Goal: Task Accomplishment & Management: Use online tool/utility

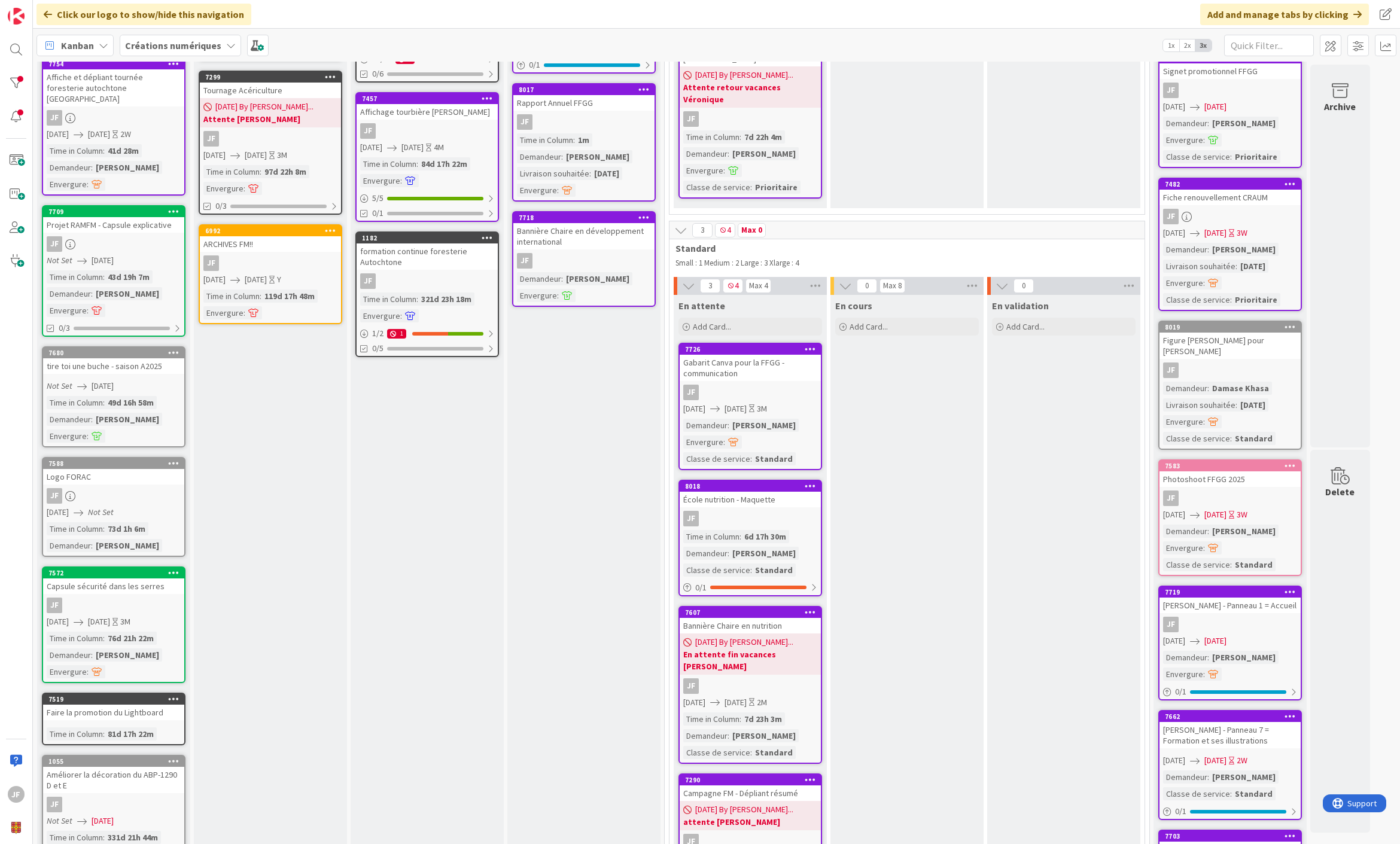
click at [762, 385] on div "JF" at bounding box center [750, 392] width 141 height 16
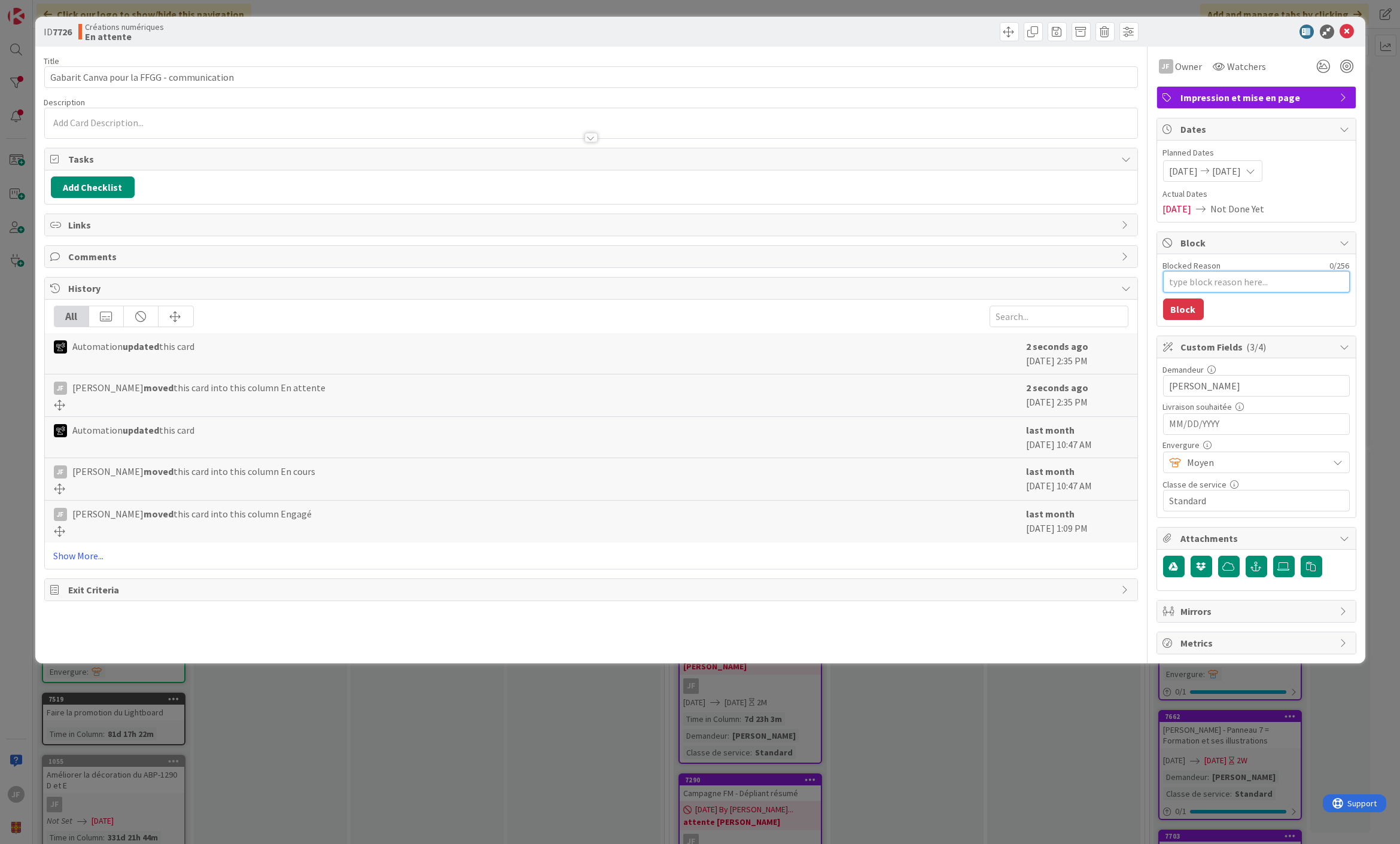
click at [1212, 277] on textarea "Blocked Reason" at bounding box center [1257, 281] width 187 height 22
type textarea "x"
type textarea "A"
type textarea "x"
type textarea "At"
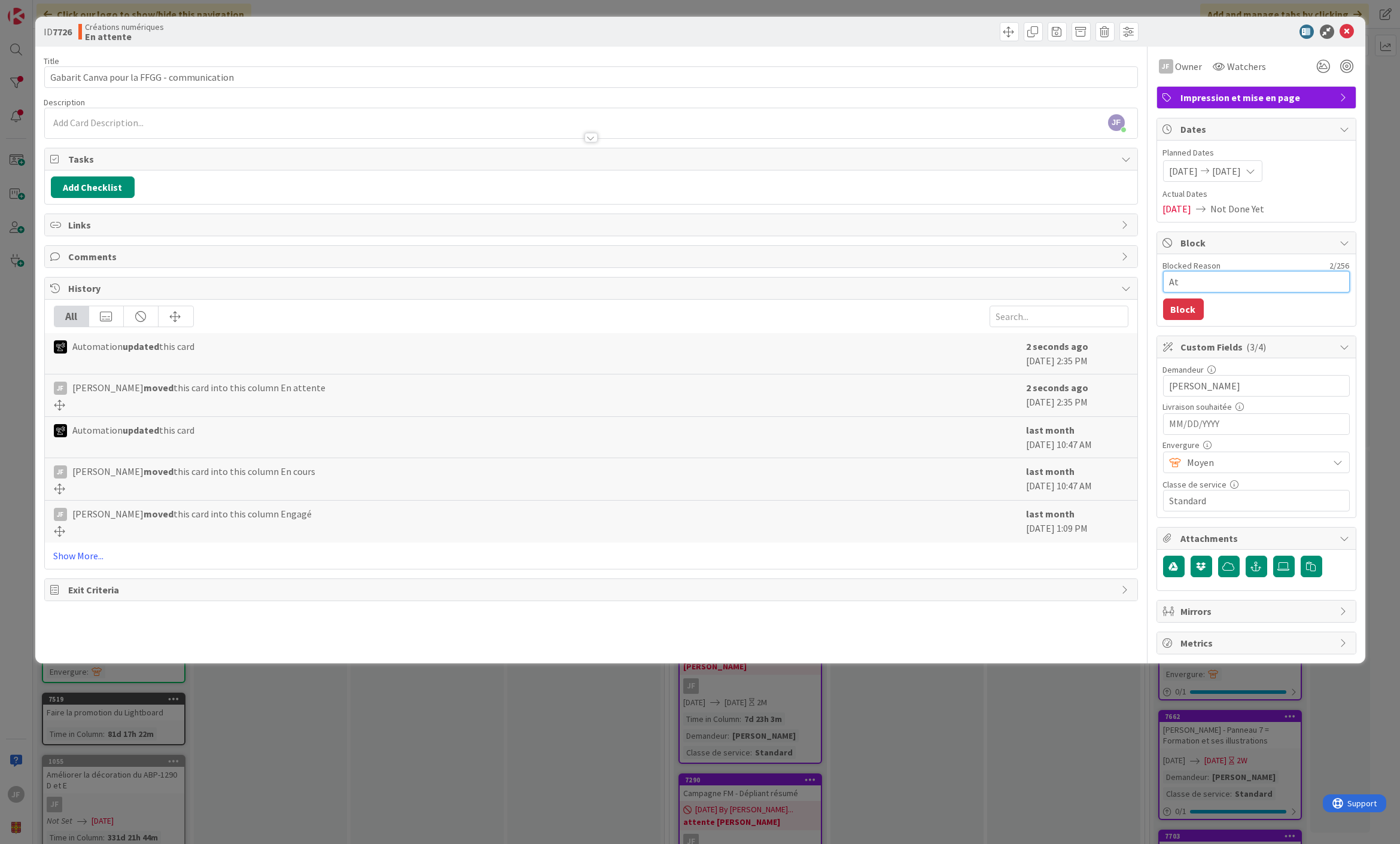
type textarea "x"
type textarea "Att"
type textarea "x"
type textarea "Atte"
type textarea "x"
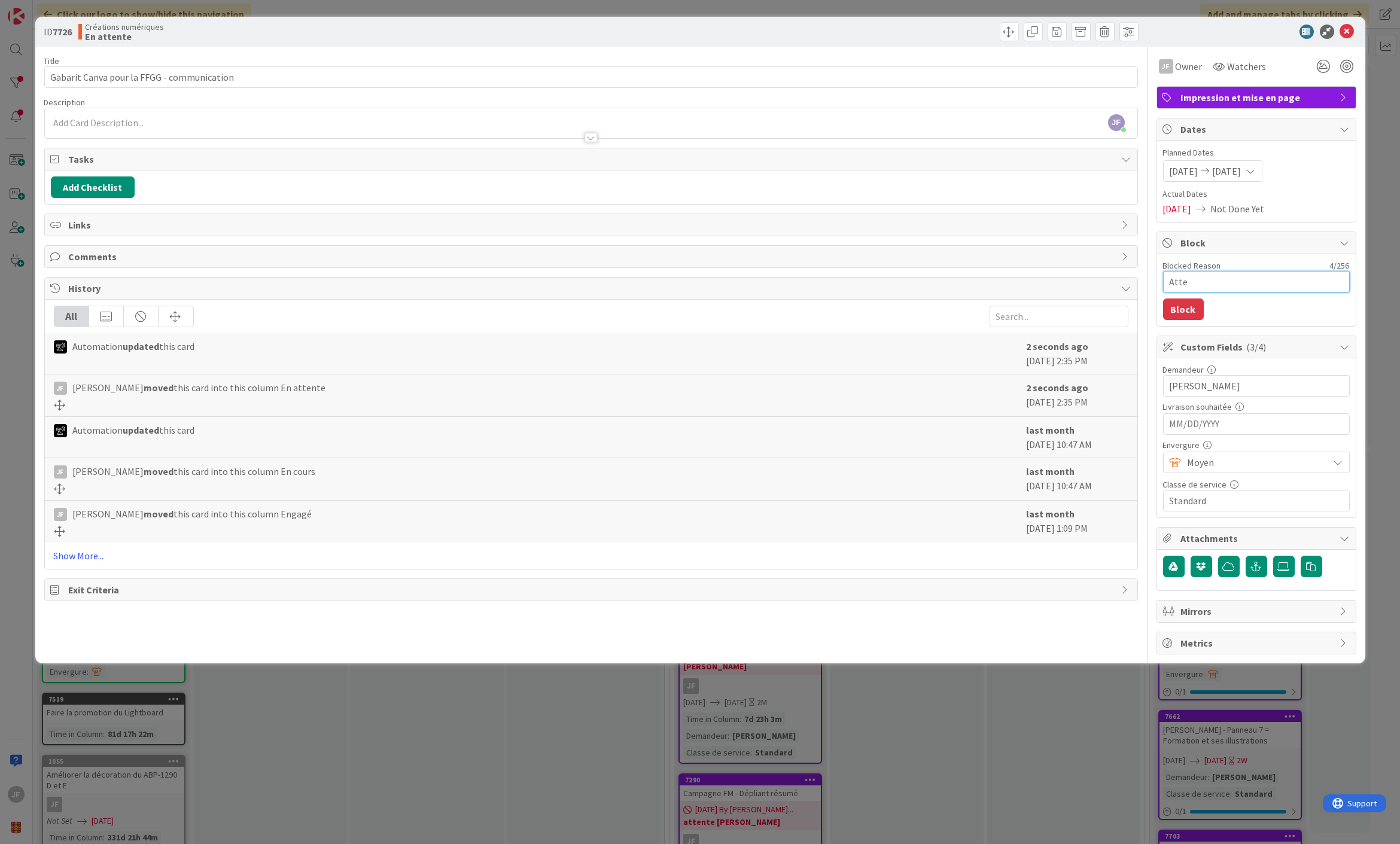
type textarea "Atten"
type textarea "x"
type textarea "Attend"
type textarea "x"
type textarea "Atten"
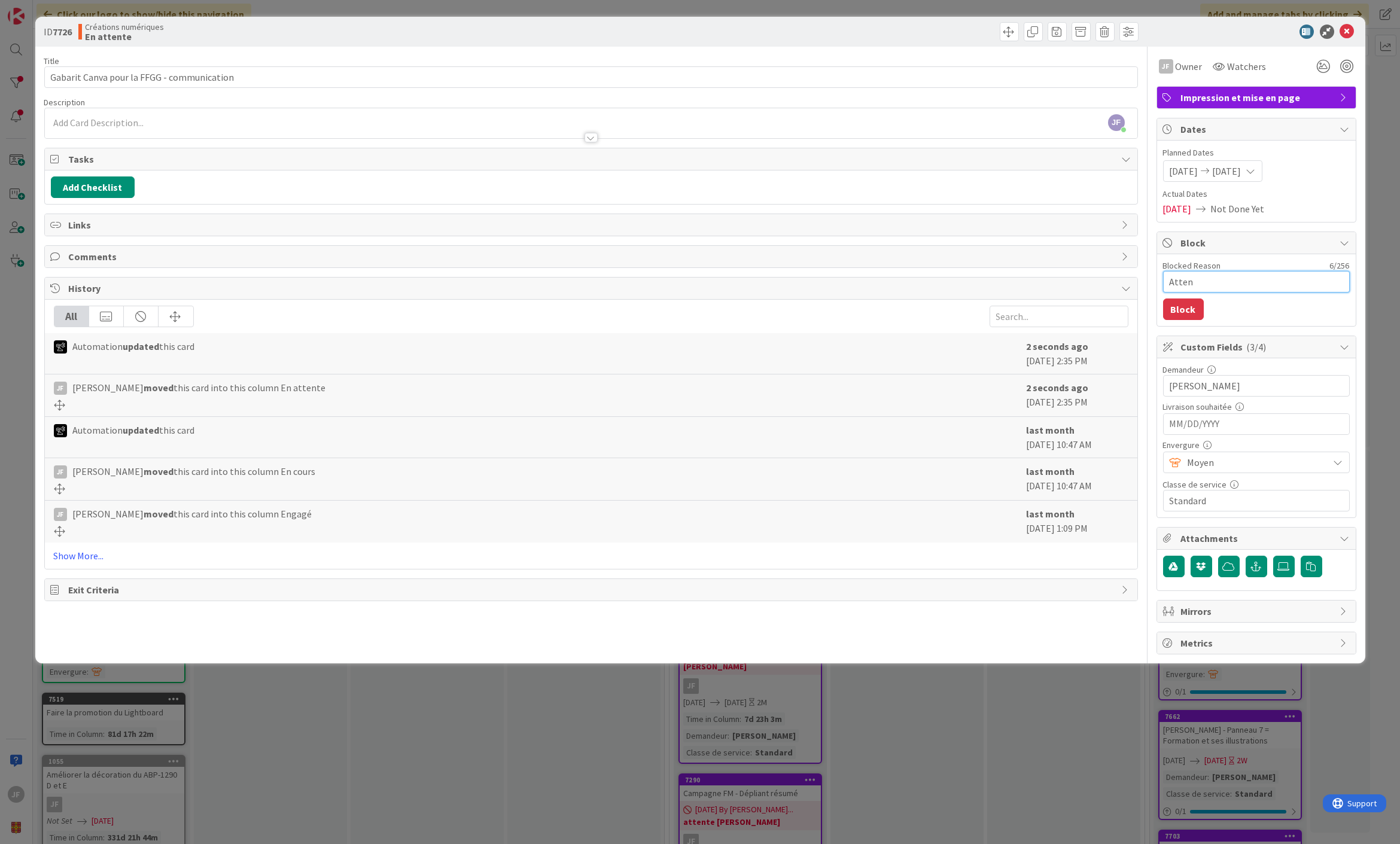
type textarea "x"
type textarea "Attent"
type textarea "x"
type textarea "Attente"
type textarea "x"
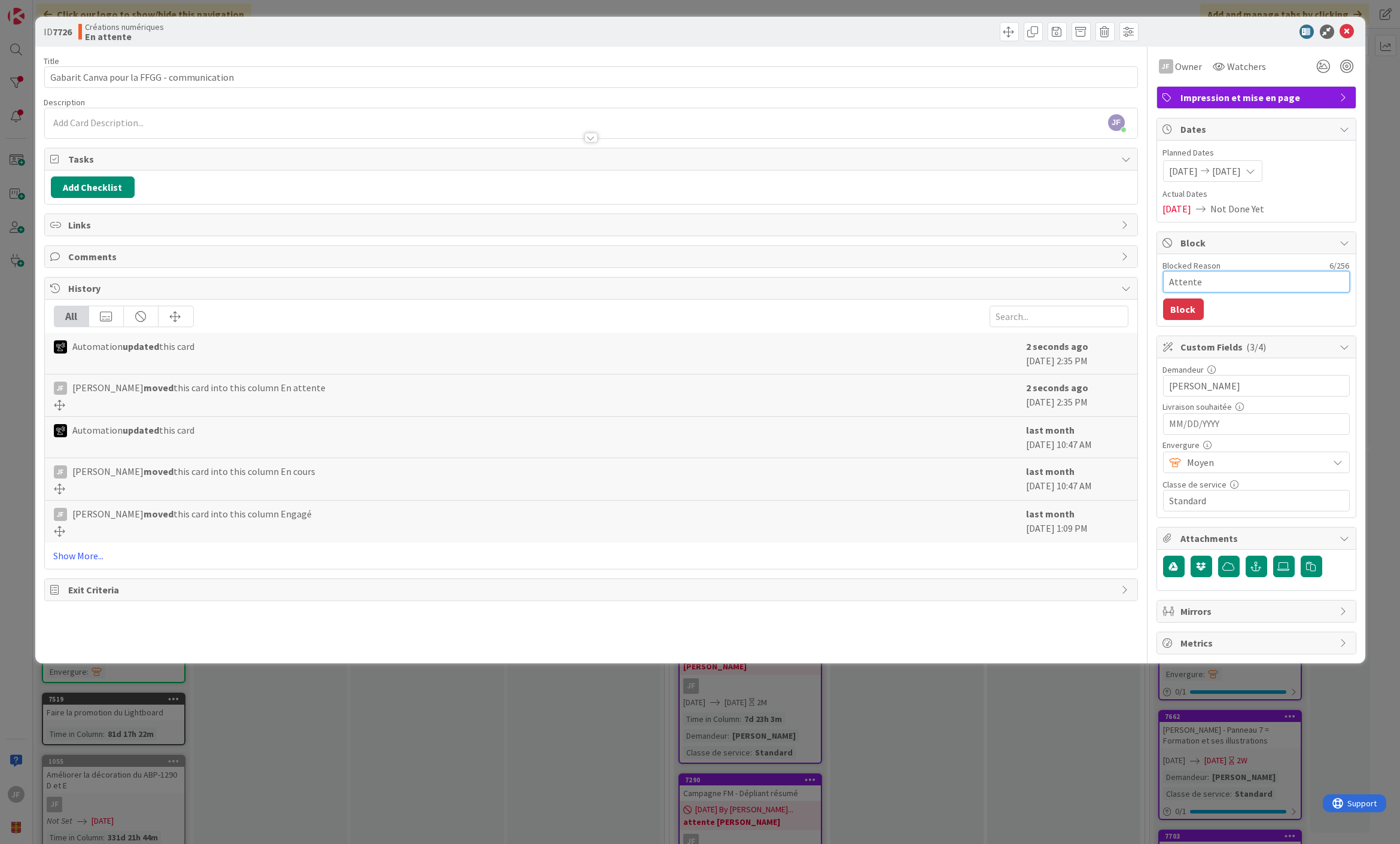
type textarea "Attente"
type textarea "x"
type textarea "Attente r"
type textarea "x"
type textarea "Attente re"
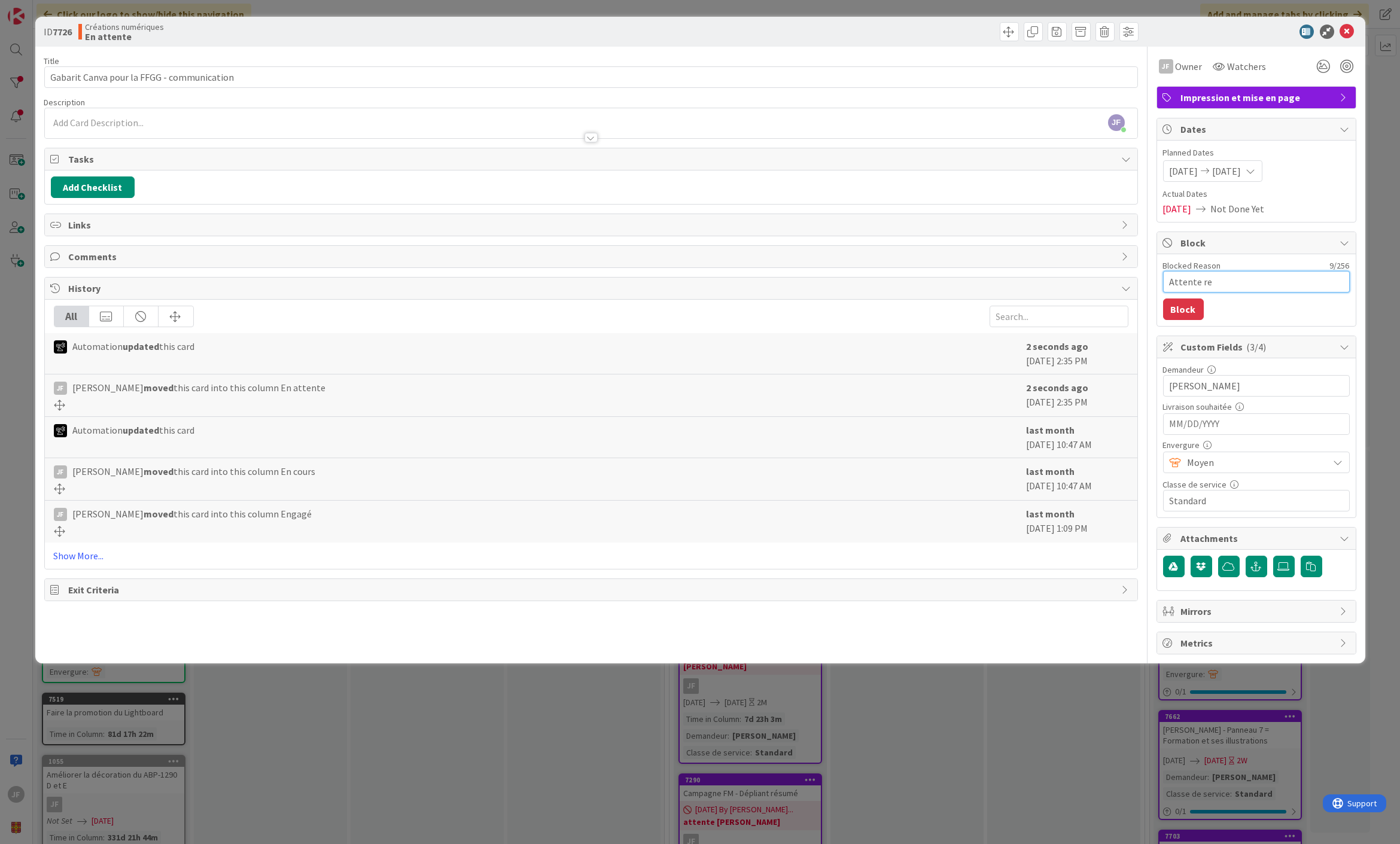
type textarea "x"
type textarea "Attente ret"
type textarea "x"
type textarea "Attente reto"
type textarea "x"
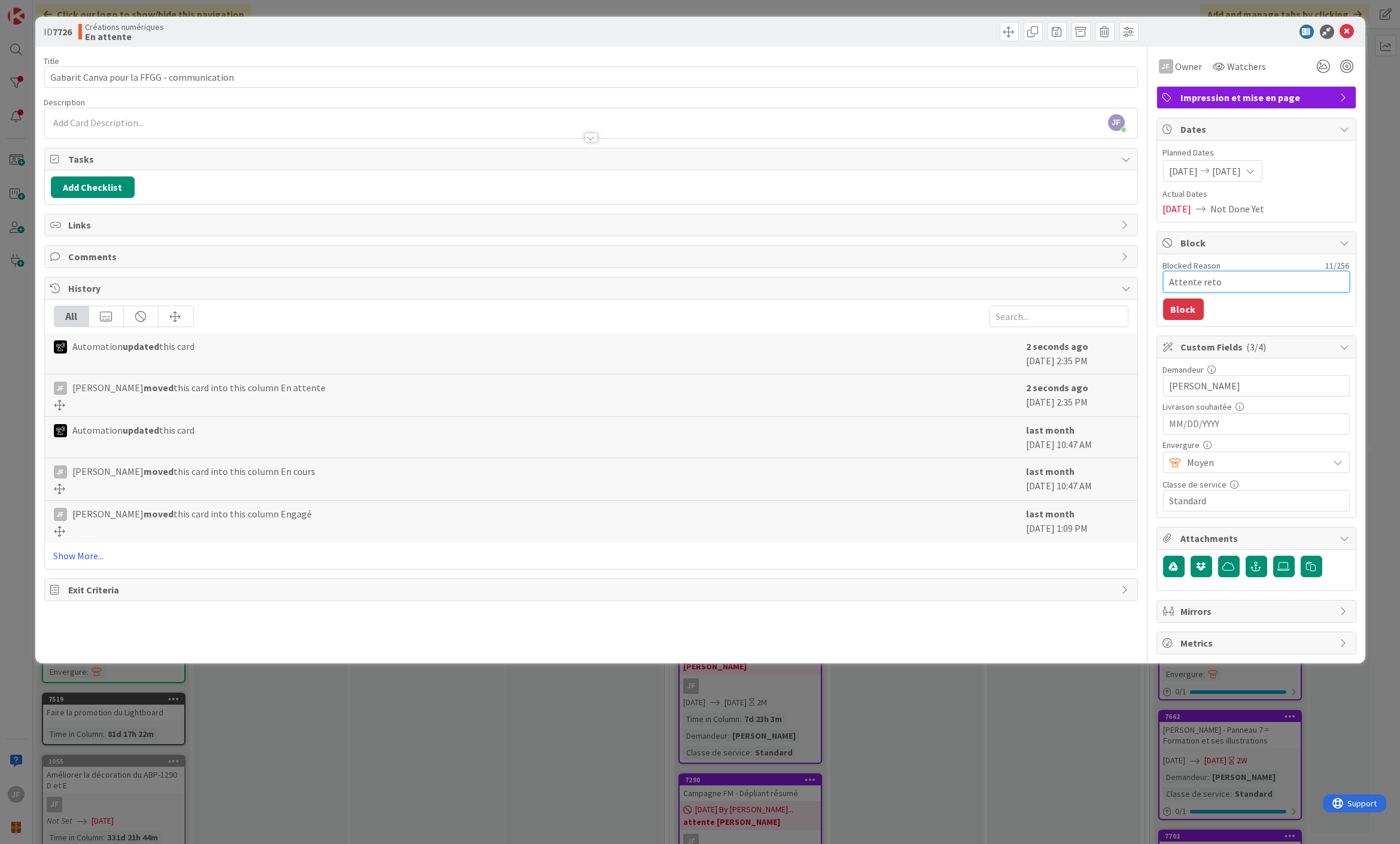
type textarea "Attente retou"
type textarea "x"
type textarea "Attente retour"
type textarea "x"
type textarea "Attente retour"
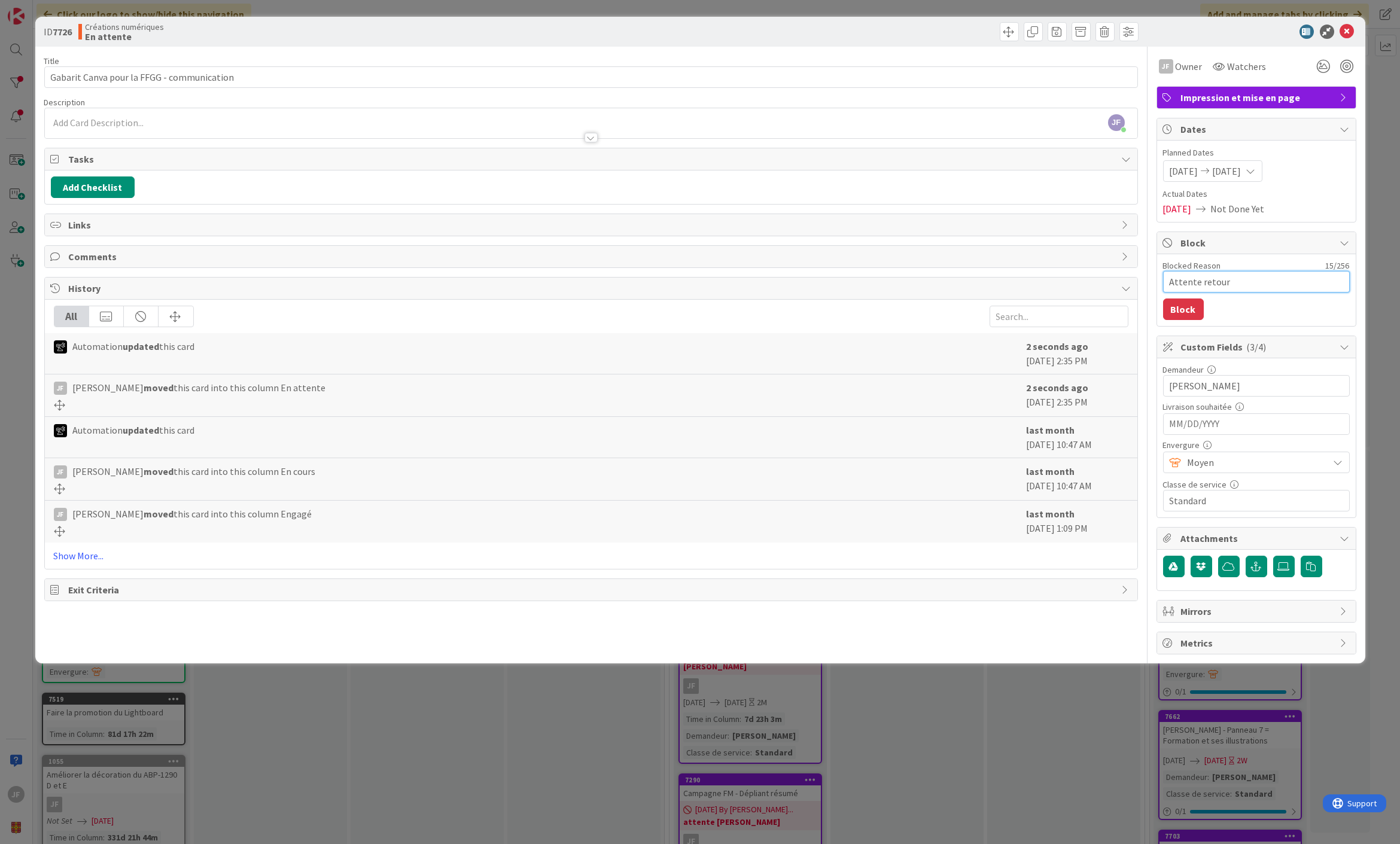
type textarea "x"
type textarea "Attente retour M"
type textarea "x"
type textarea "Attente retour Mé"
type textarea "x"
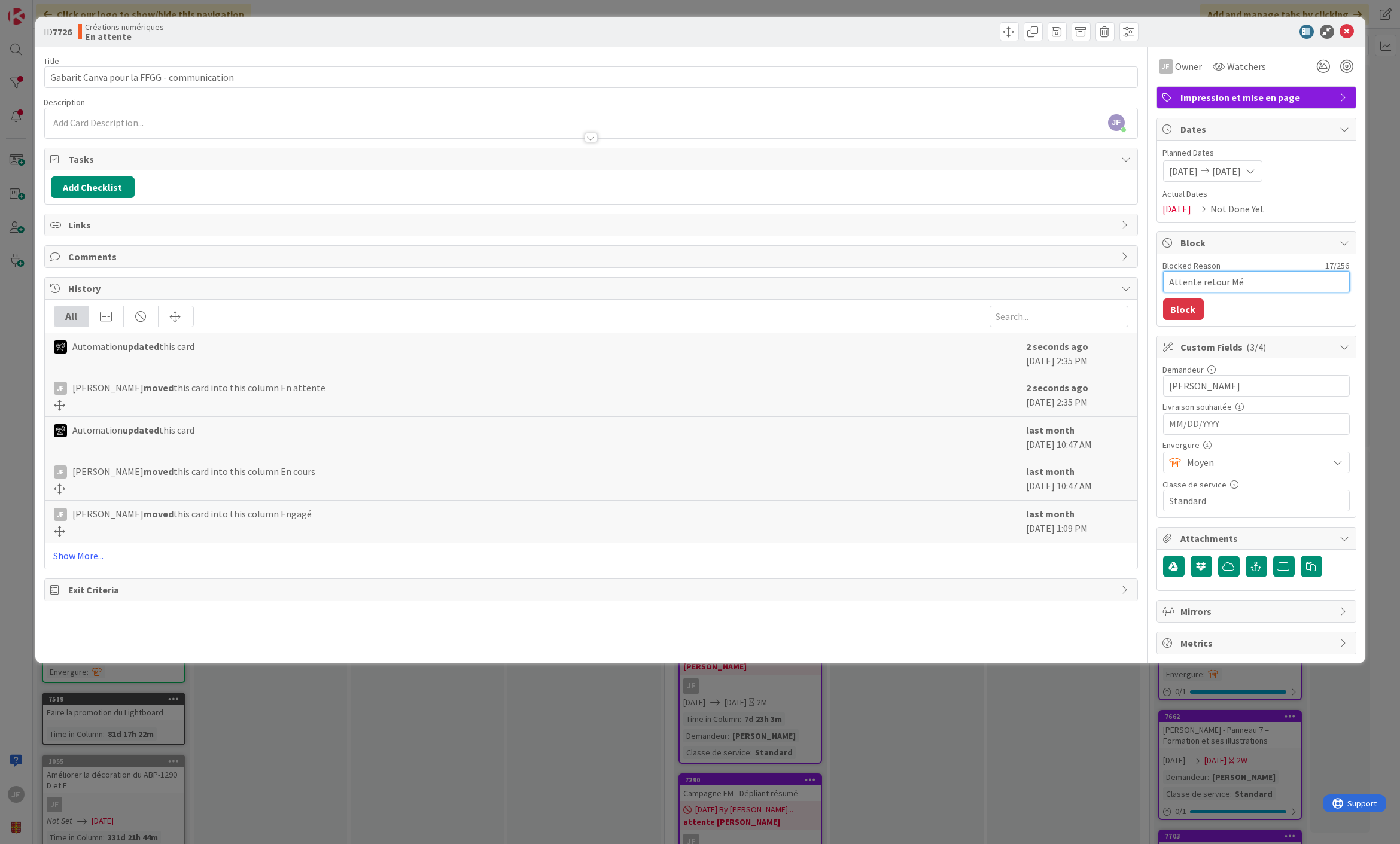
type textarea "Attente retour [PERSON_NAME]"
type textarea "x"
type textarea "Attente retour Méli"
type textarea "x"
type textarea "Attente retour Mélis"
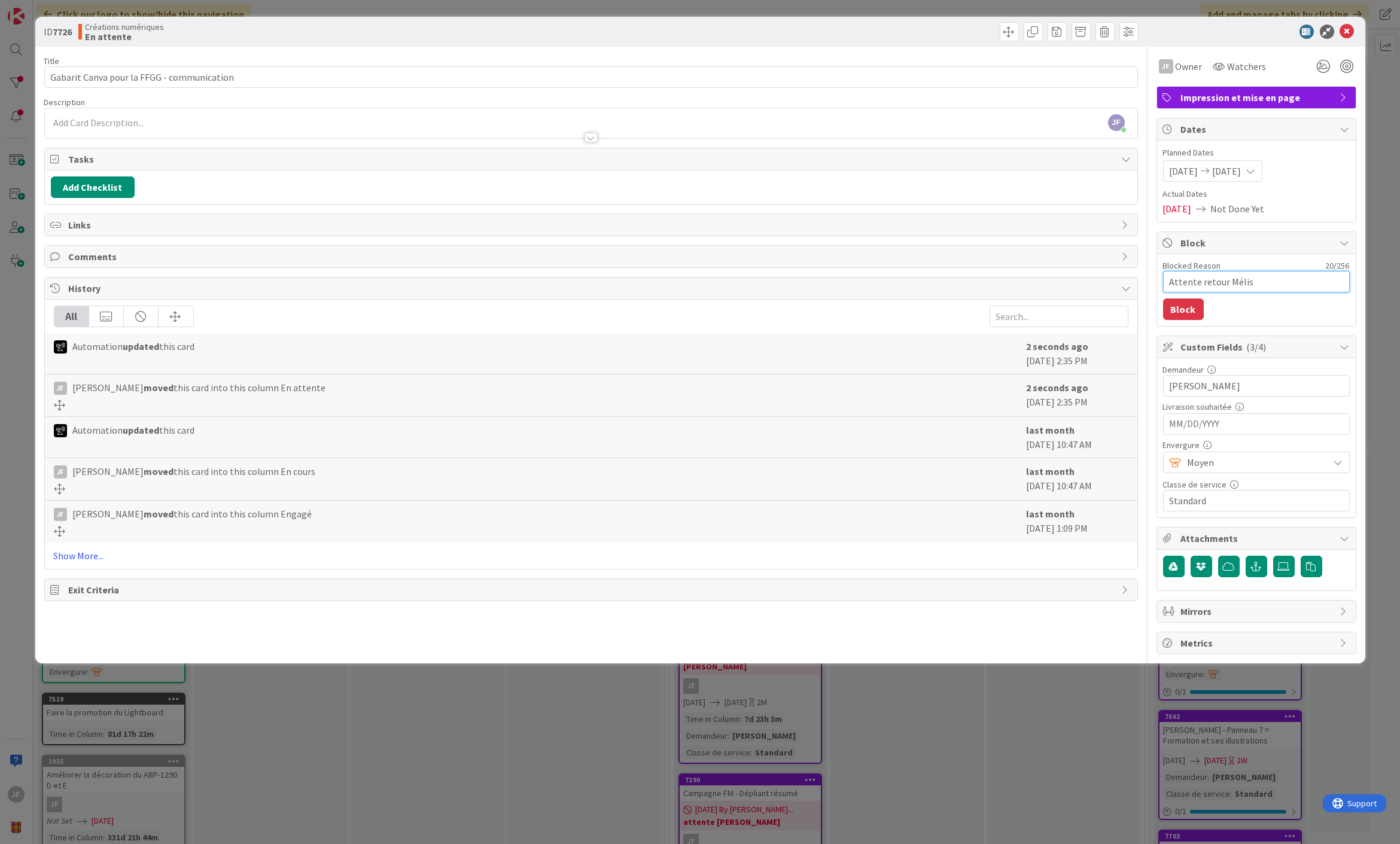
type textarea "x"
type textarea "Attente retour [PERSON_NAME]"
type textarea "x"
type textarea "Attente retour [GEOGRAPHIC_DATA]"
type textarea "x"
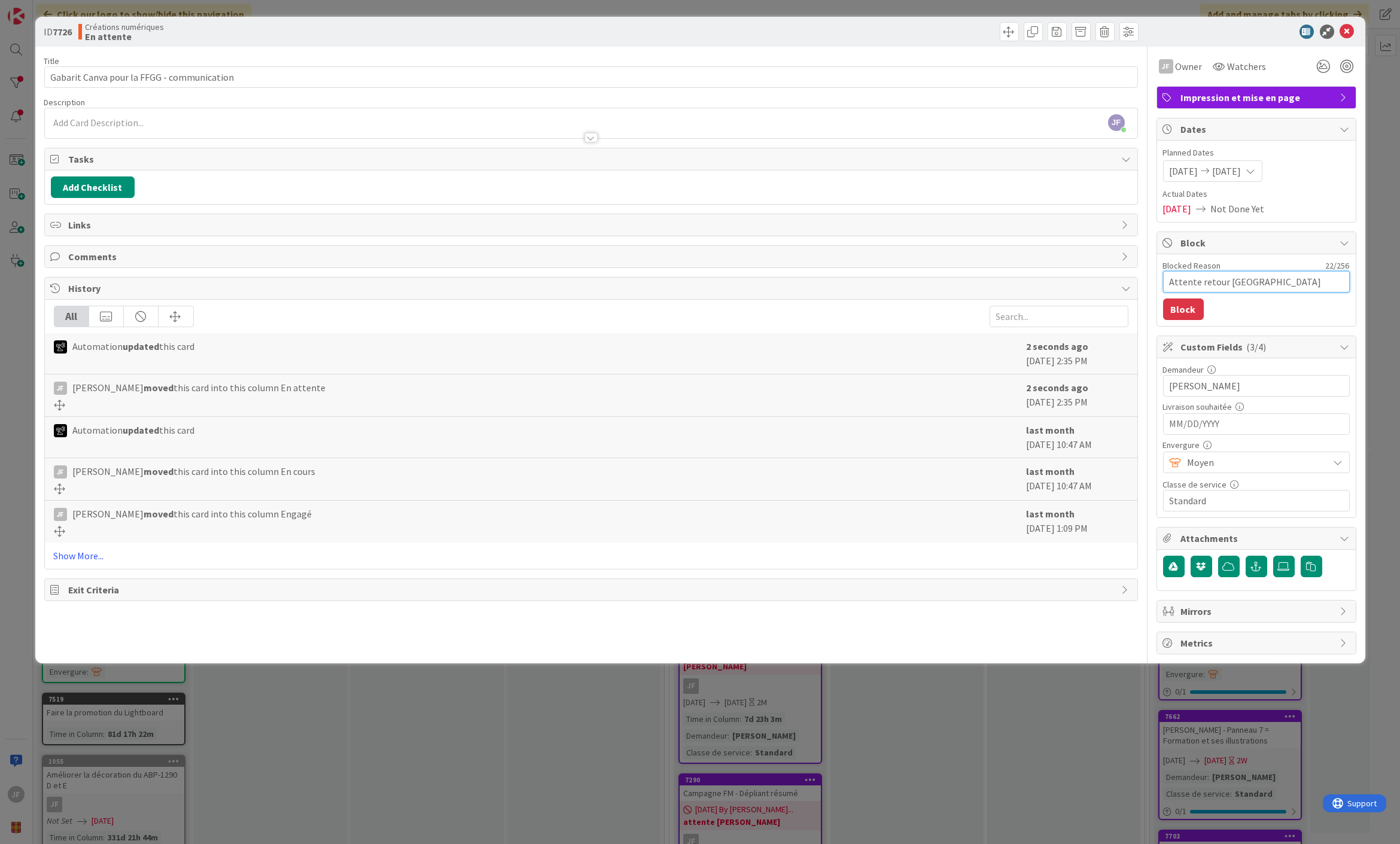
type textarea "Attente retour [GEOGRAPHIC_DATA]"
type textarea "x"
type textarea "Attente retour [PERSON_NAME] v"
type textarea "x"
type textarea "Attente retour [PERSON_NAME] va"
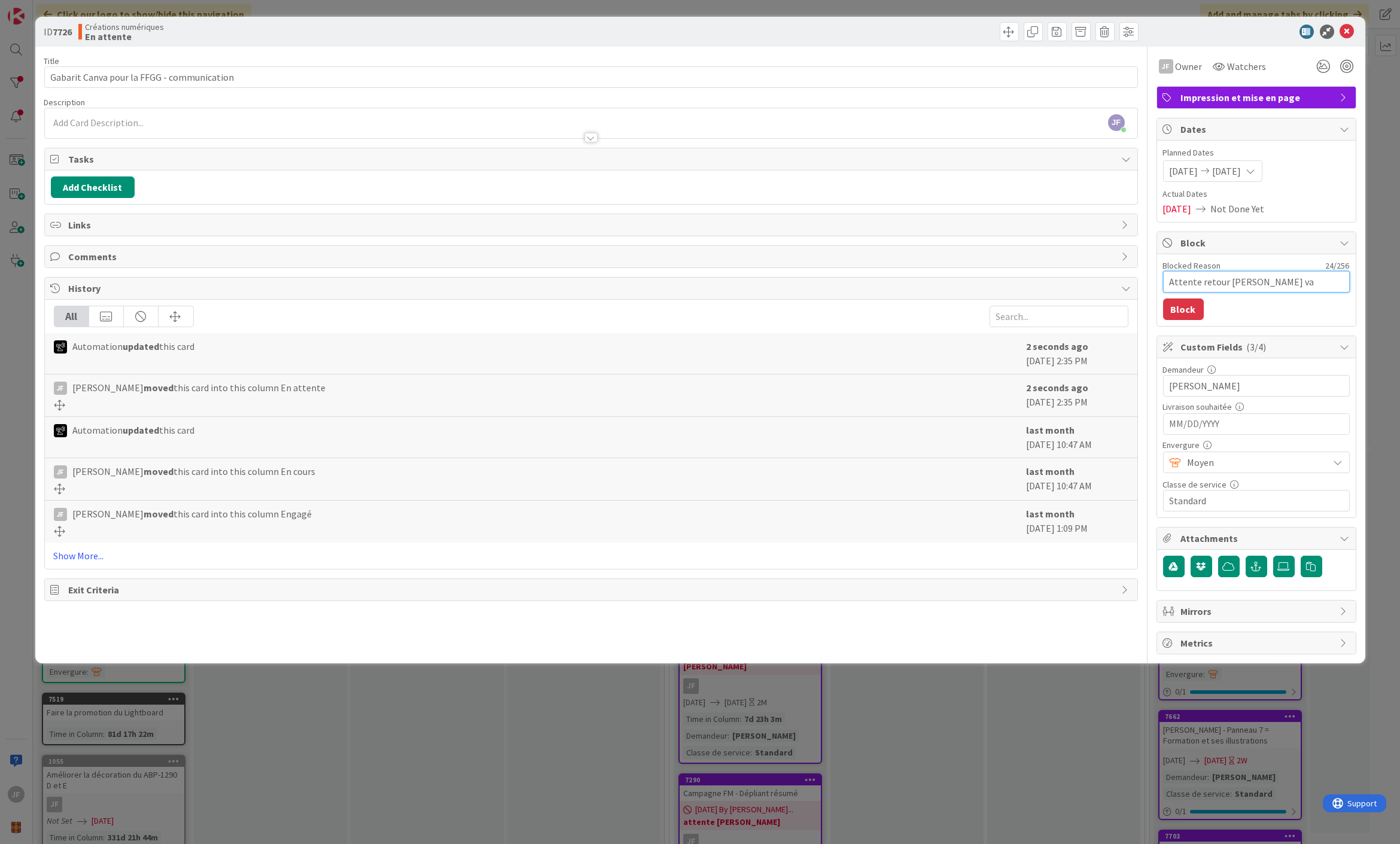
type textarea "x"
type textarea "Attente retour [PERSON_NAME] vac"
type textarea "x"
type textarea "Attente retour [PERSON_NAME]"
type textarea "x"
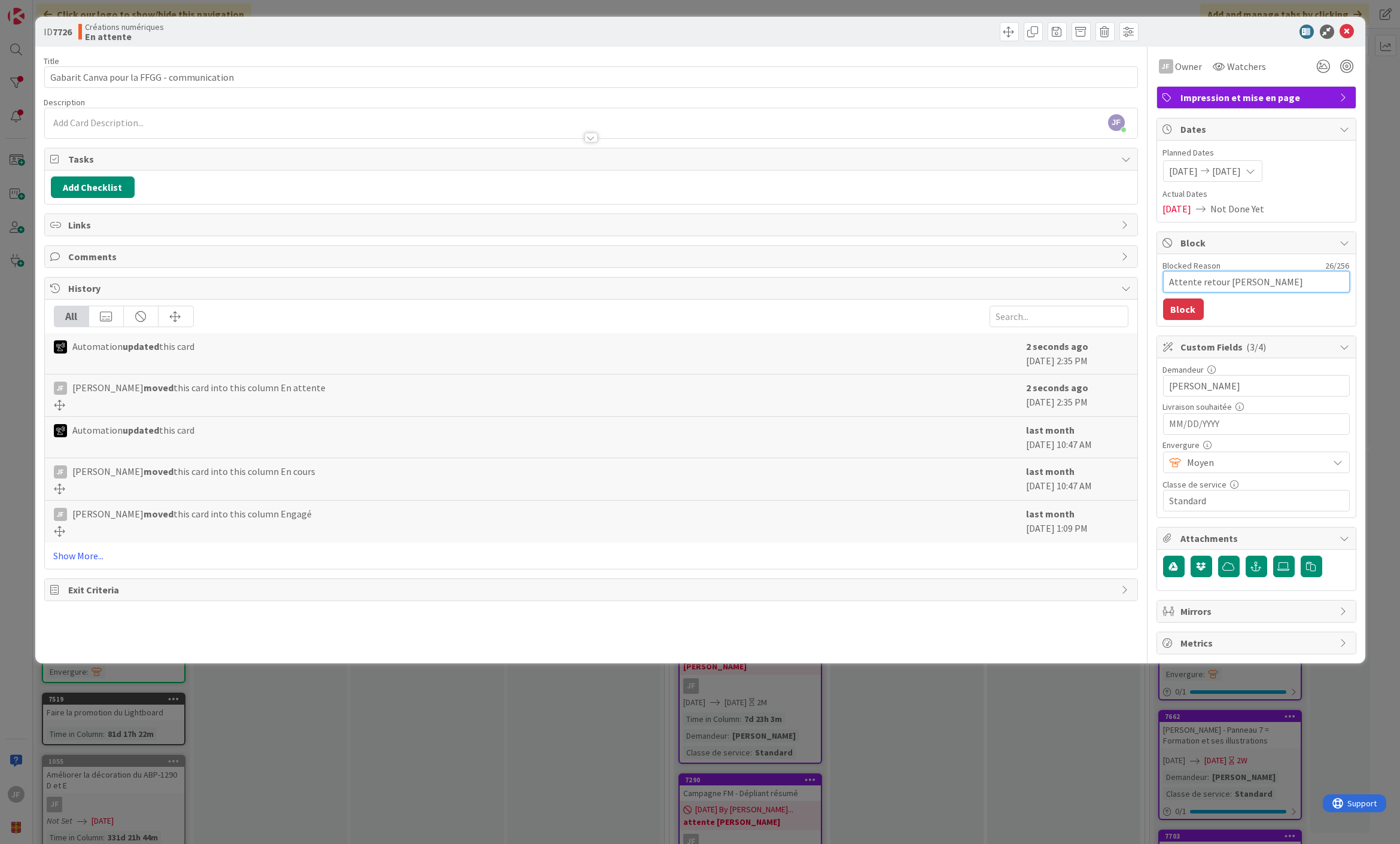
type textarea "Attente retour [PERSON_NAME]"
type textarea "x"
type textarea "Attente retour [PERSON_NAME] vacanc"
type textarea "x"
type textarea "Attente retour [PERSON_NAME] vacance"
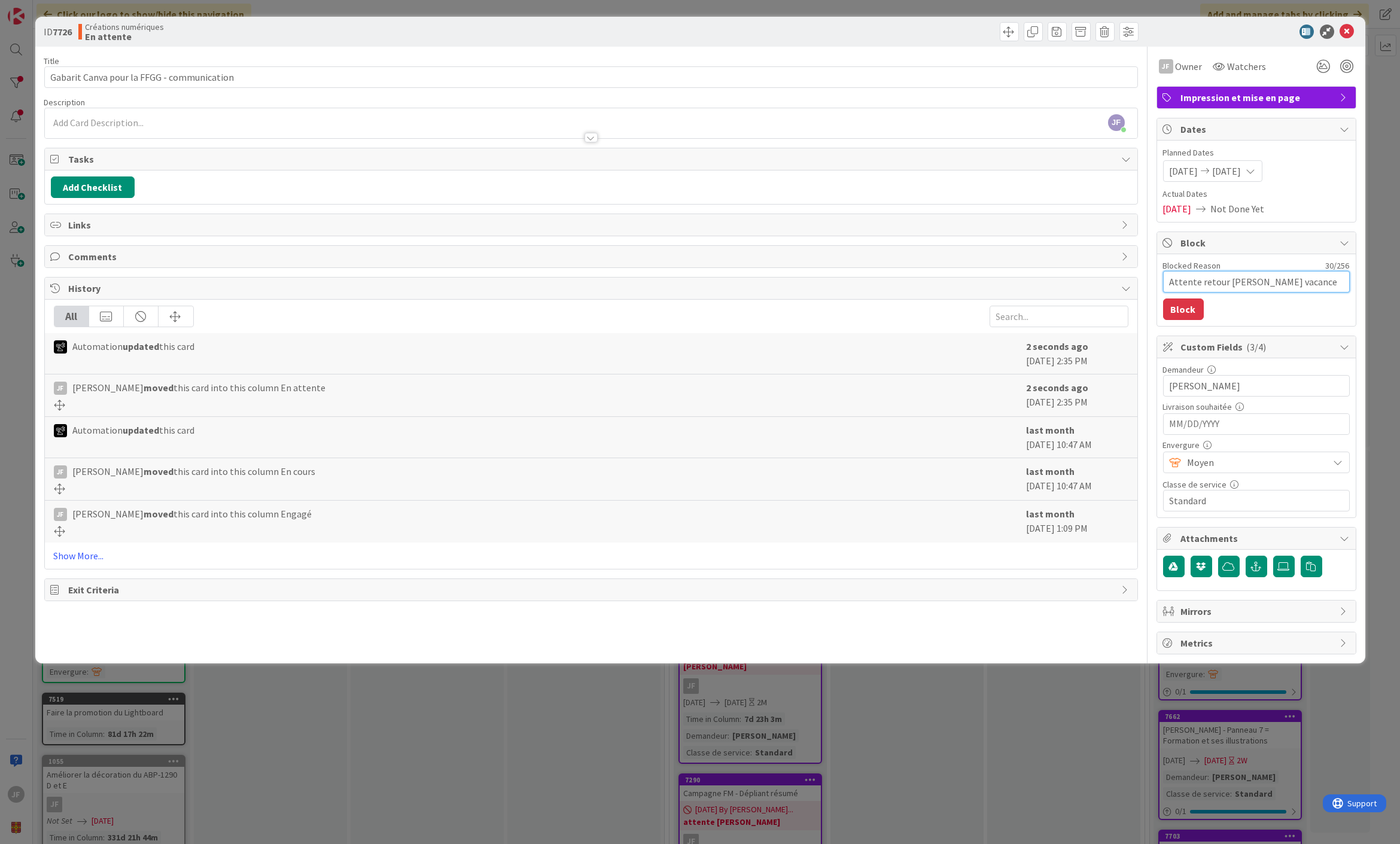
type textarea "x"
type textarea "Attente retour [PERSON_NAME] vacances"
click at [1181, 300] on button "Block" at bounding box center [1183, 309] width 41 height 22
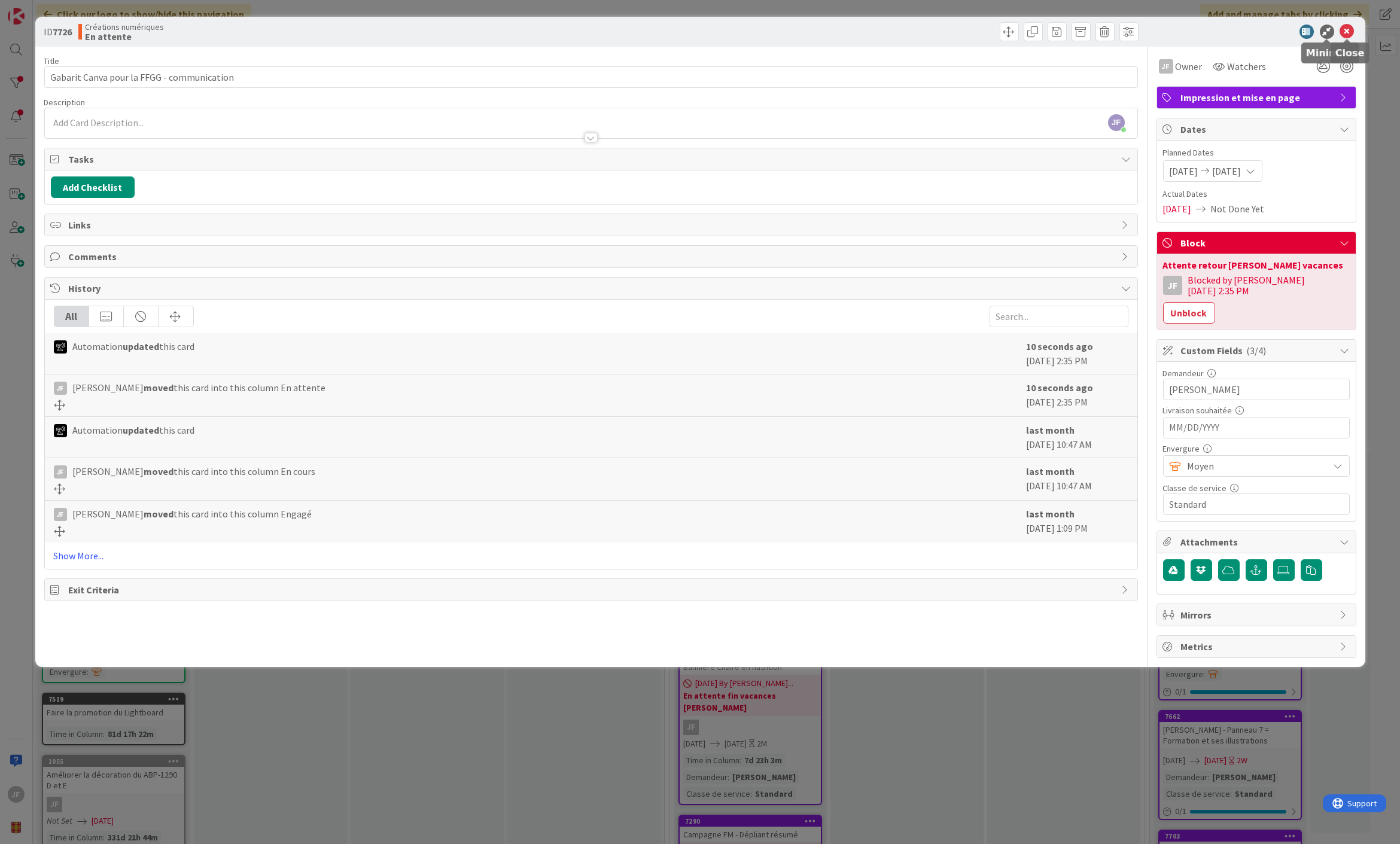
click at [1350, 35] on icon at bounding box center [1347, 31] width 14 height 14
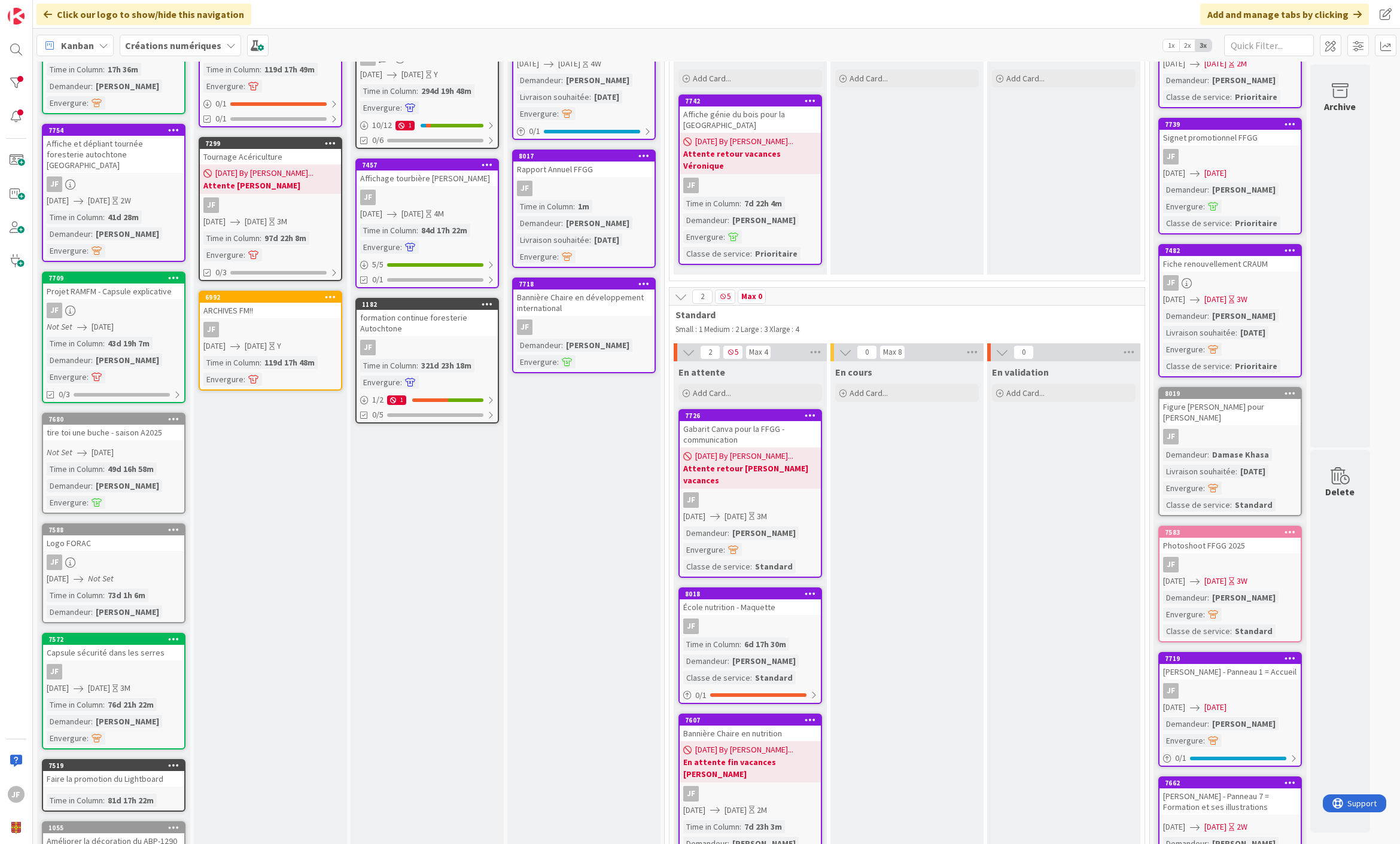
scroll to position [66, 0]
